Goal: Task Accomplishment & Management: Manage account settings

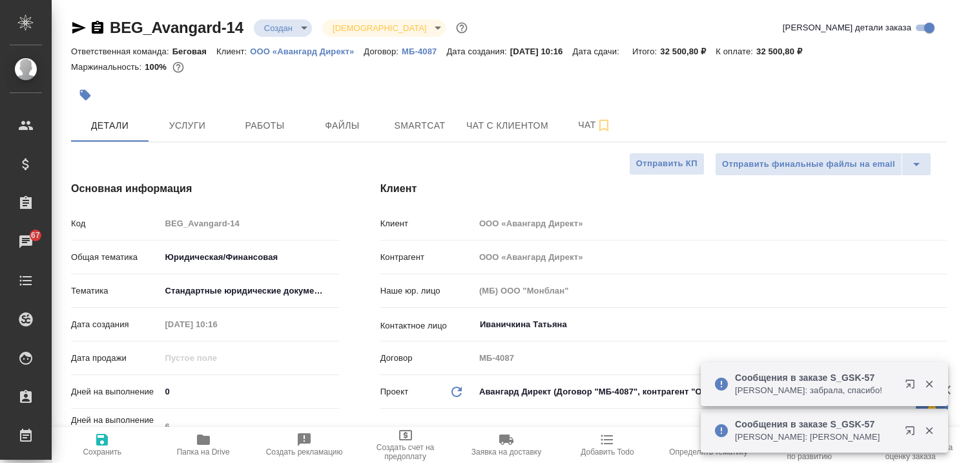
select select "RU"
click at [291, 54] on p "ООО «Авангард Директ»" at bounding box center [307, 52] width 114 height 10
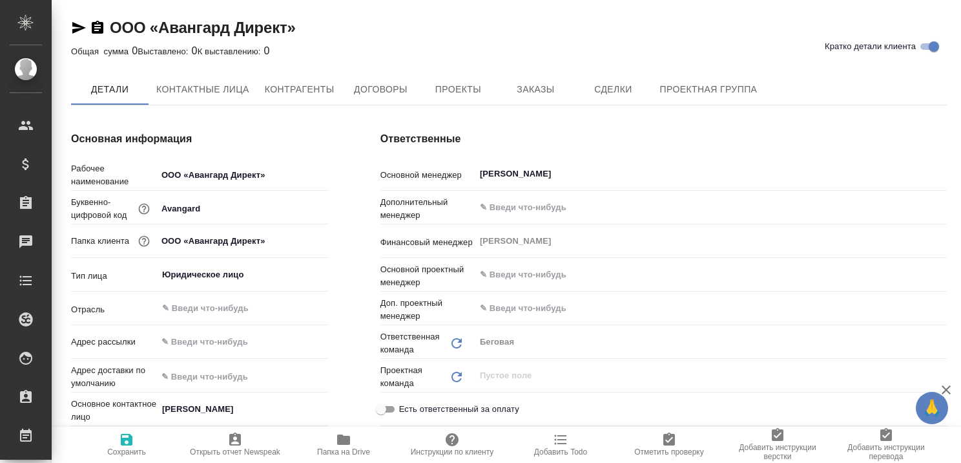
type textarea "x"
click at [203, 85] on span "Контактные лица" at bounding box center [202, 90] width 93 height 16
type textarea "x"
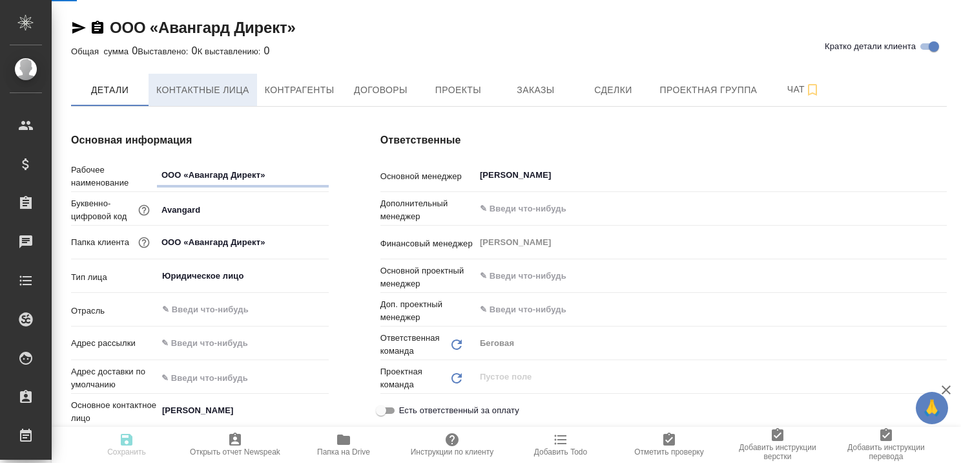
select select "RU"
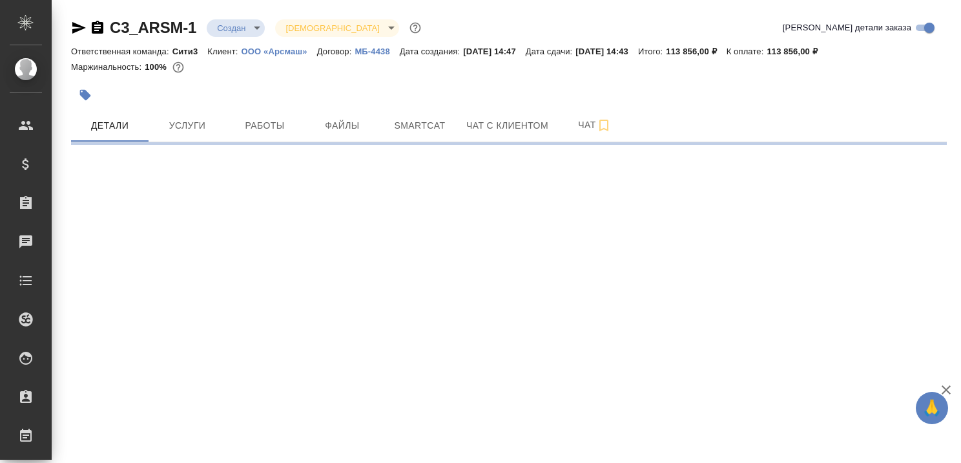
select select "RU"
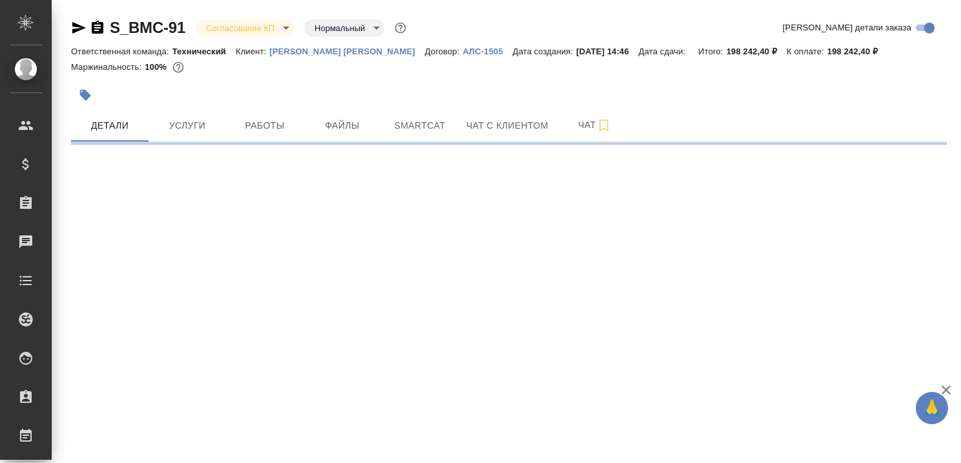
select select "RU"
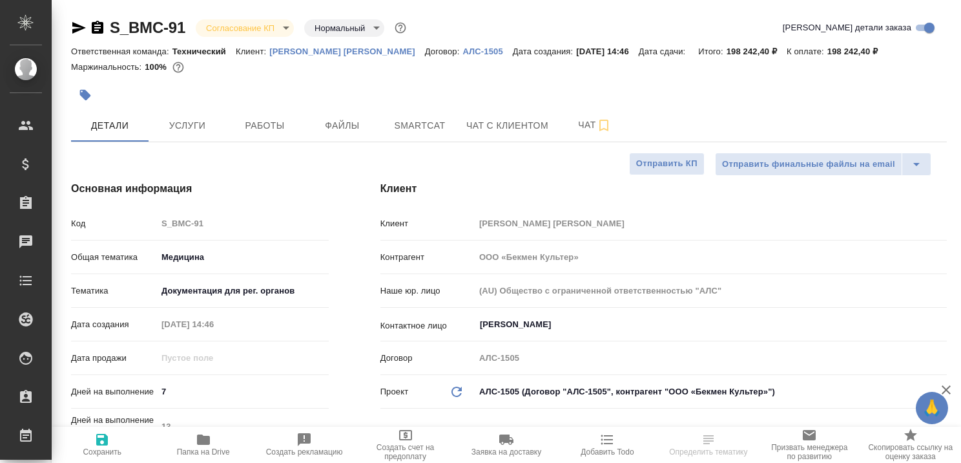
type textarea "x"
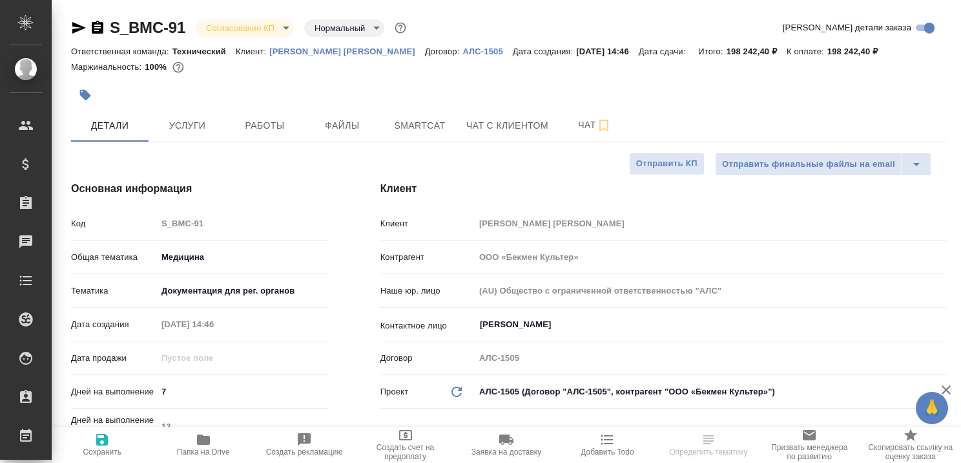
type textarea "x"
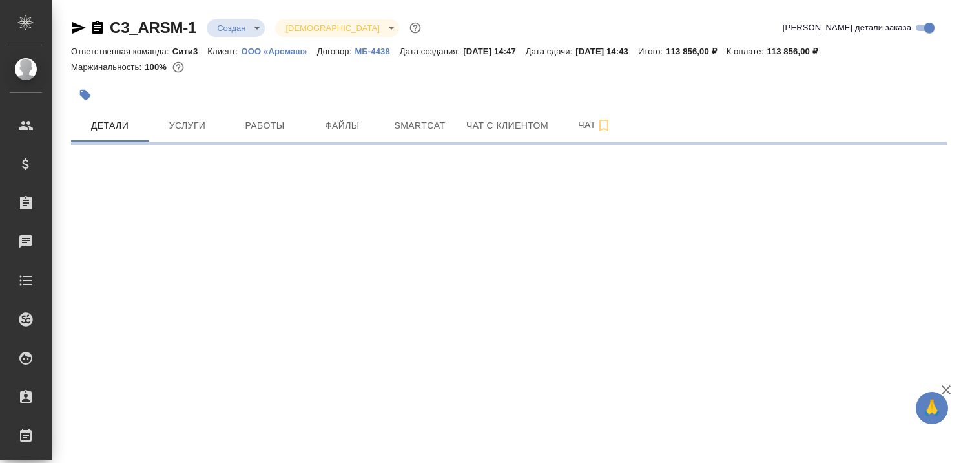
select select "RU"
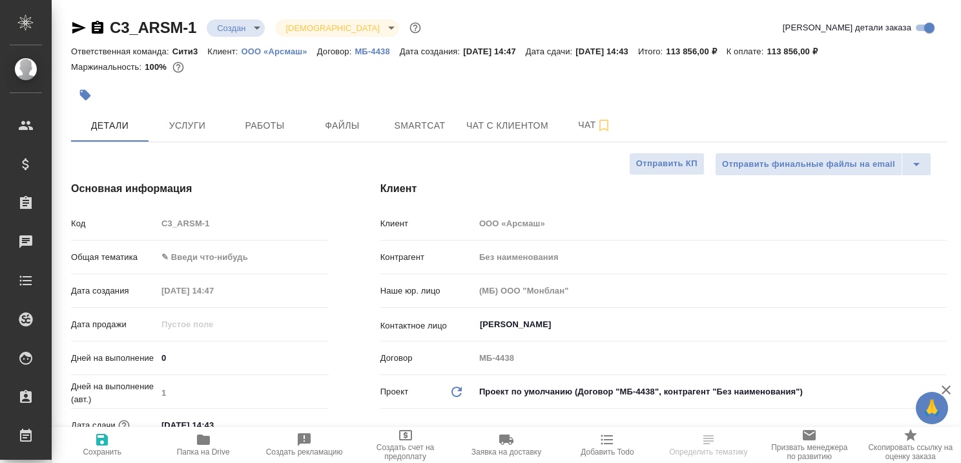
type textarea "x"
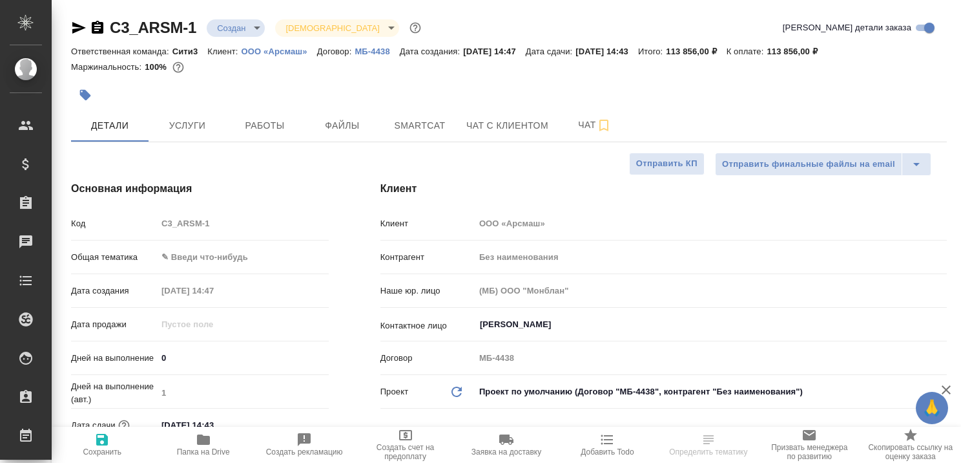
type textarea "x"
click at [191, 125] on span "Услуги" at bounding box center [187, 126] width 62 height 16
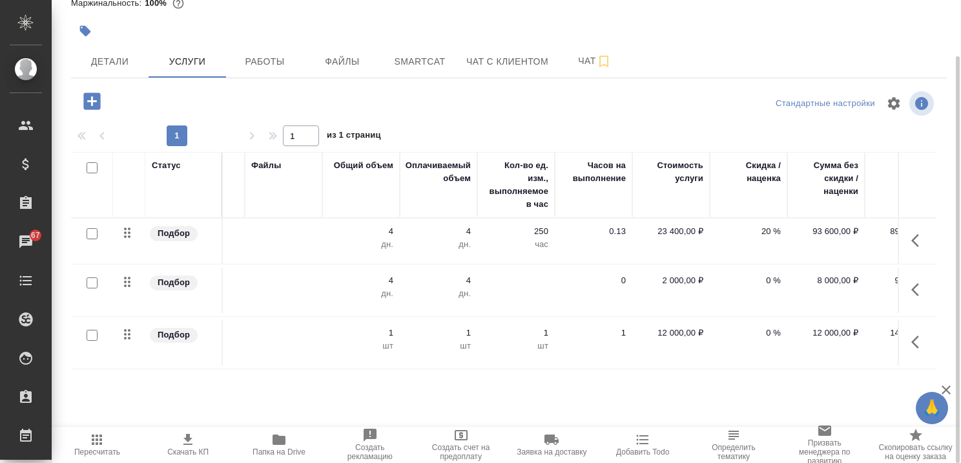
scroll to position [0, 351]
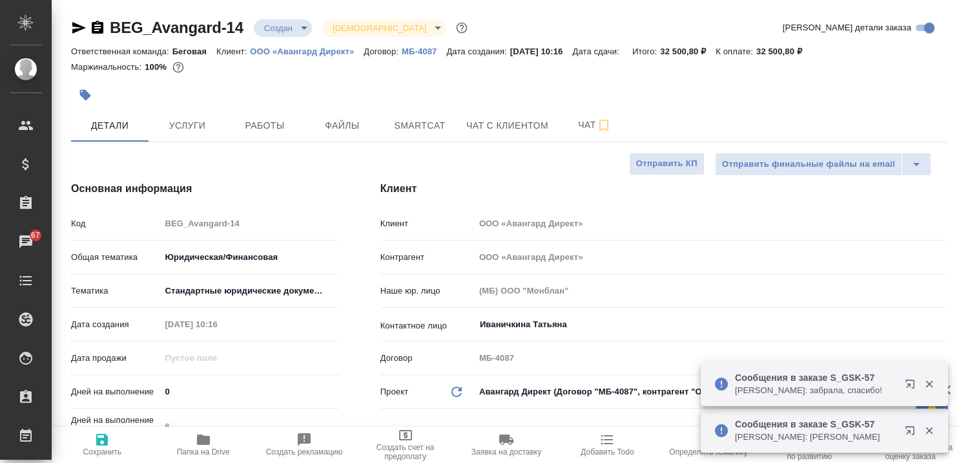
select select "RU"
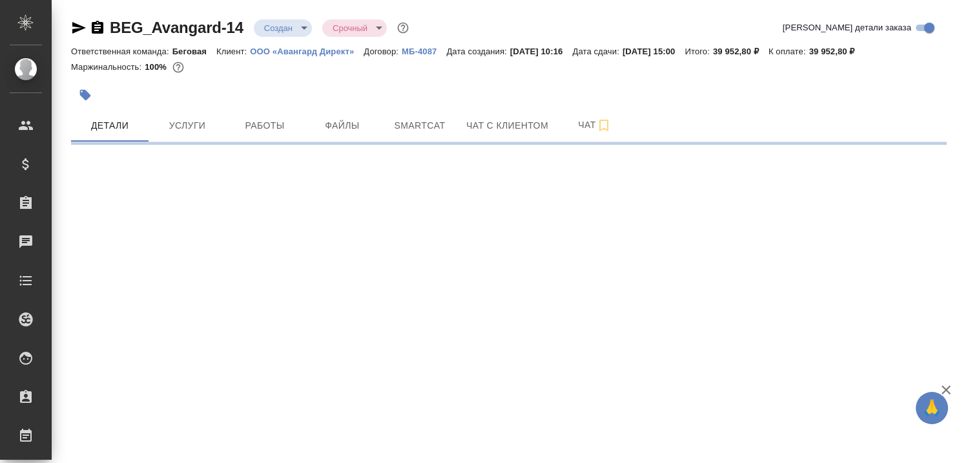
select select "RU"
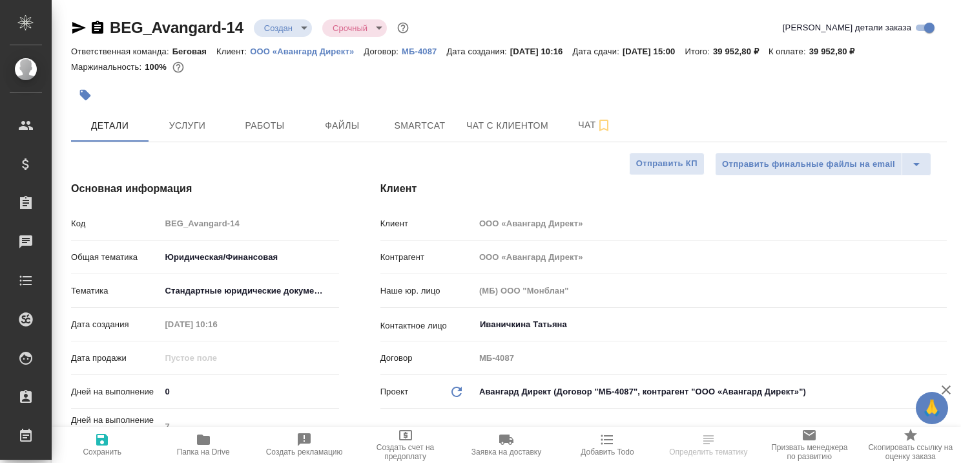
type textarea "x"
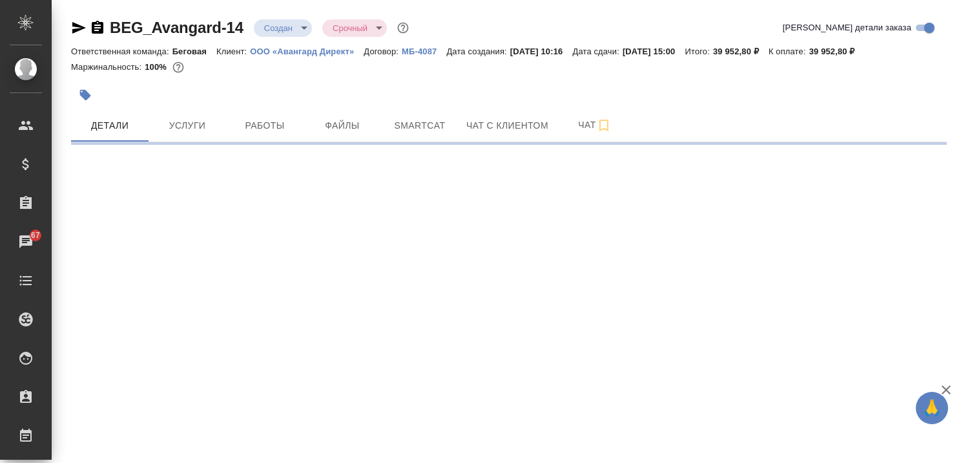
select select "RU"
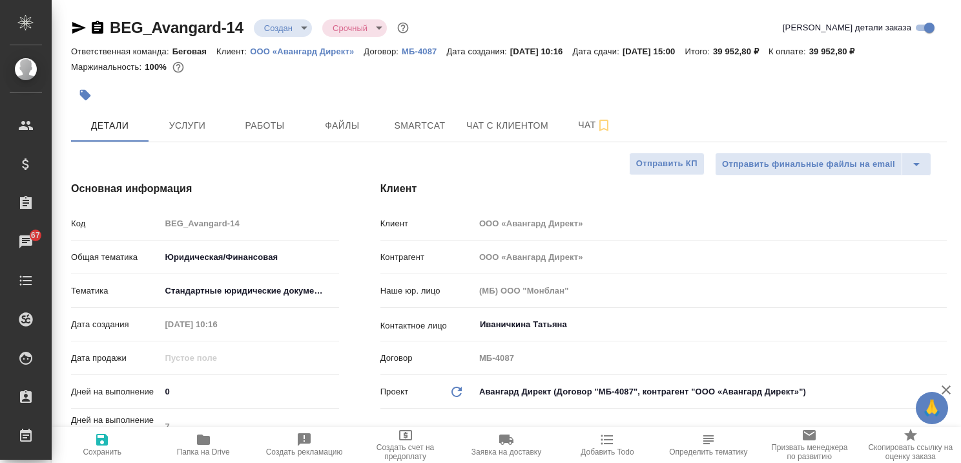
type textarea "x"
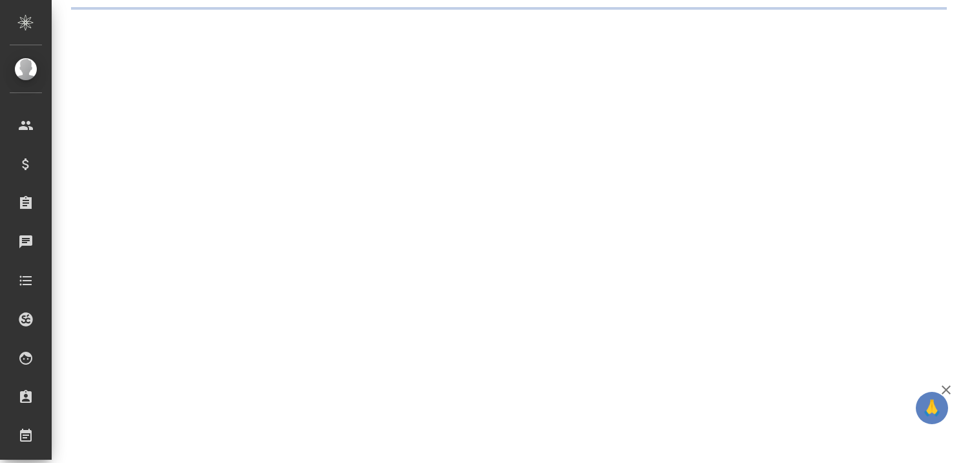
select select "RU"
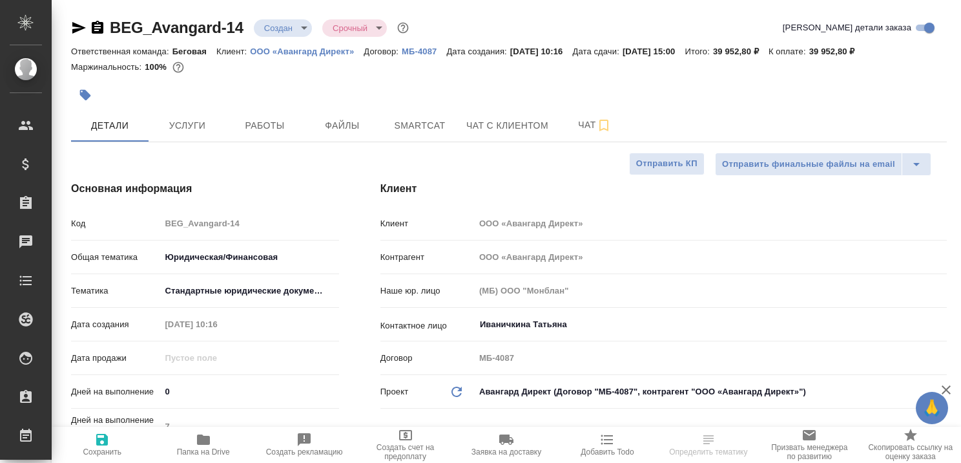
type textarea "x"
